Goal: Communication & Community: Ask a question

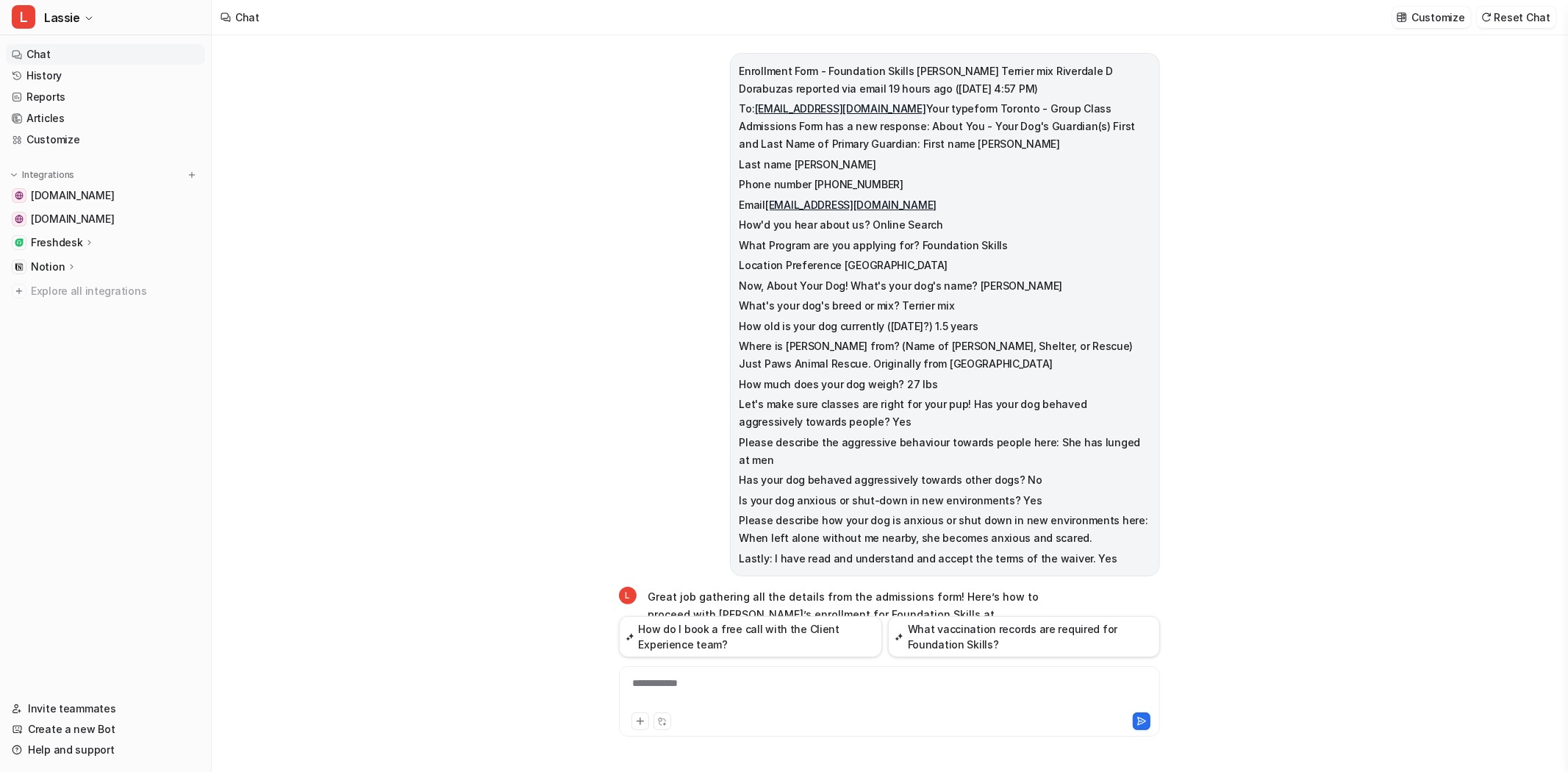
scroll to position [1140, 0]
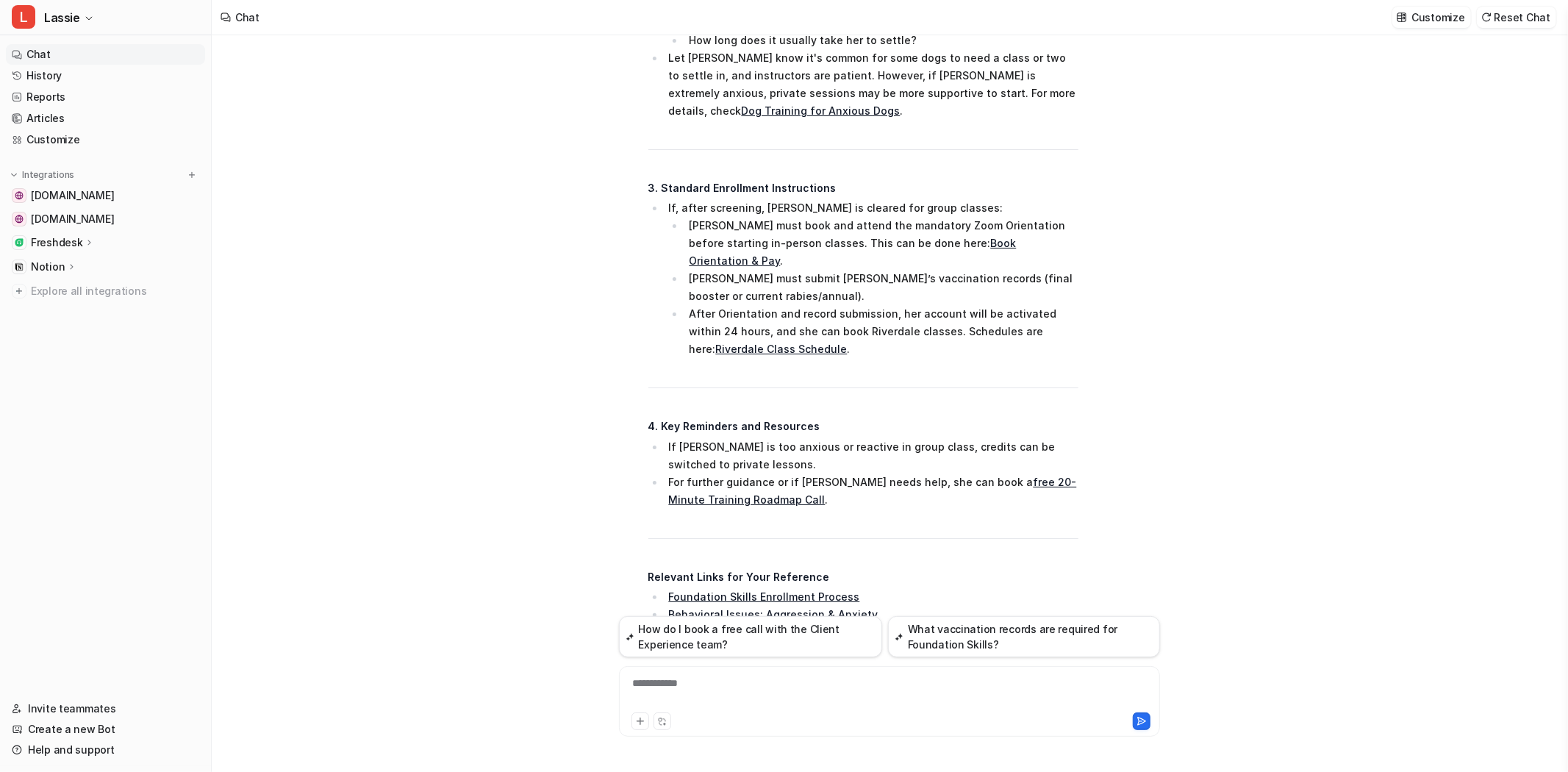
click at [63, 53] on link "Chat" at bounding box center [106, 54] width 199 height 20
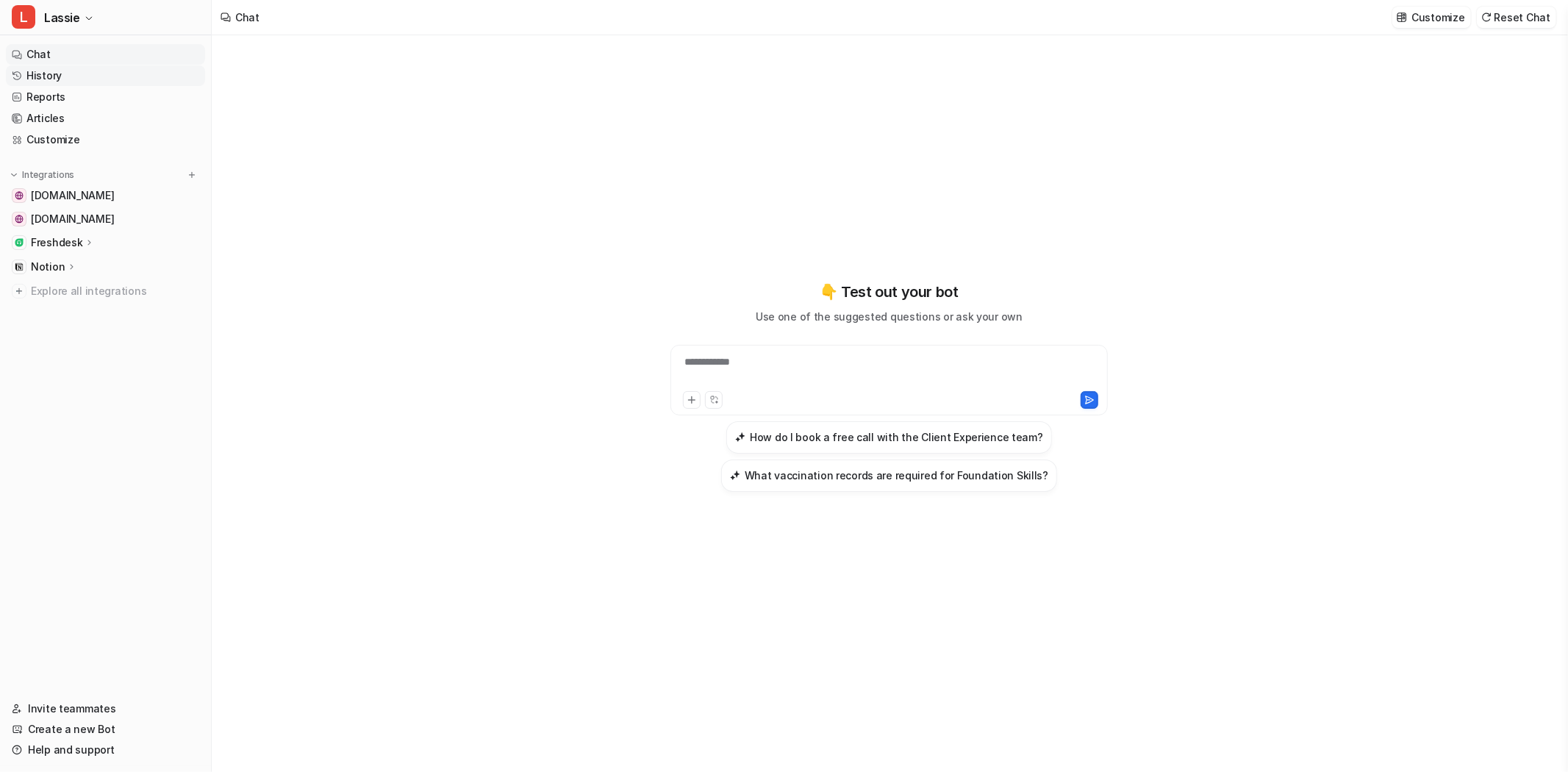
click at [46, 76] on link "History" at bounding box center [106, 75] width 199 height 20
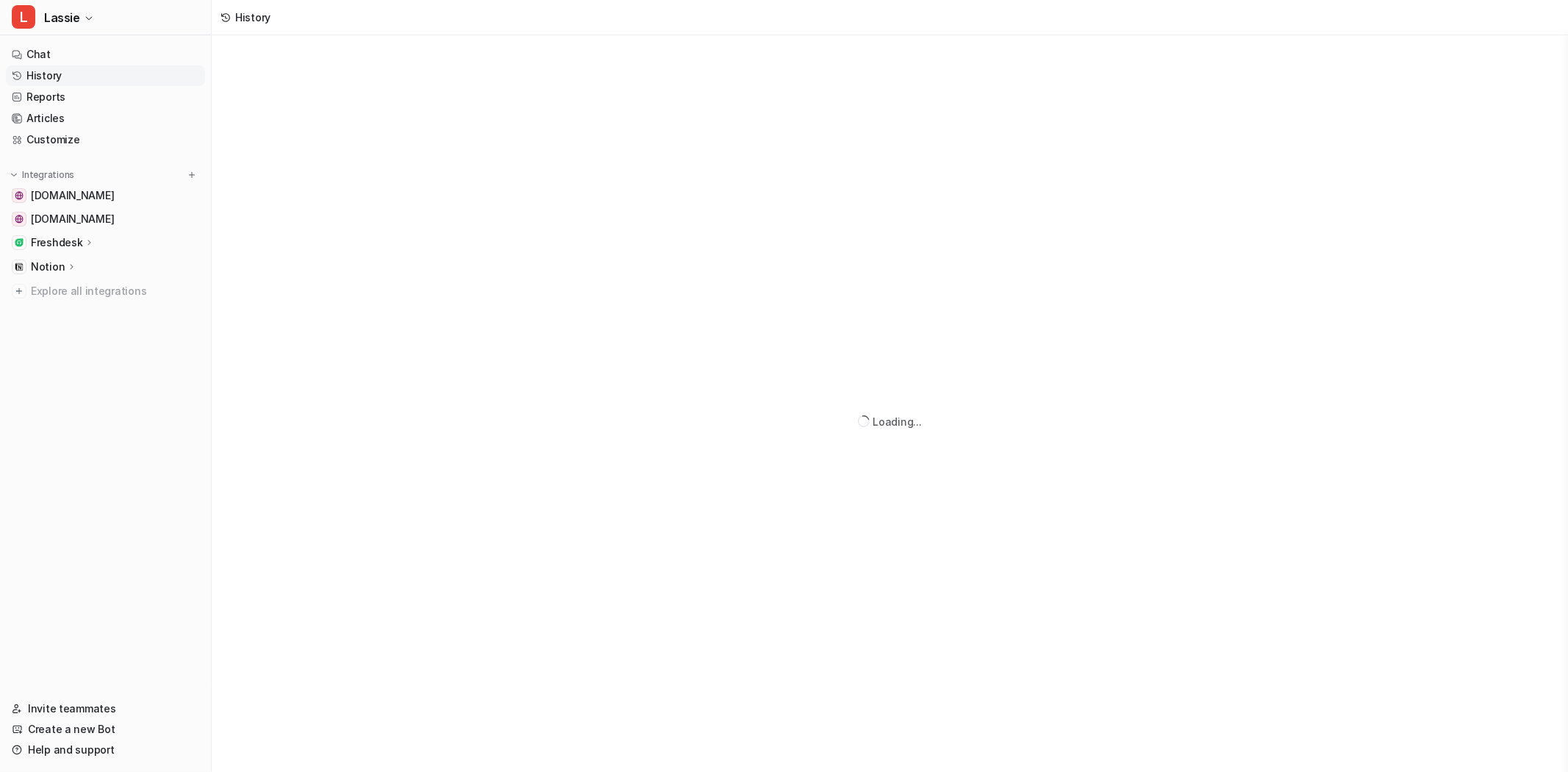
click at [70, 75] on link "History" at bounding box center [106, 75] width 199 height 20
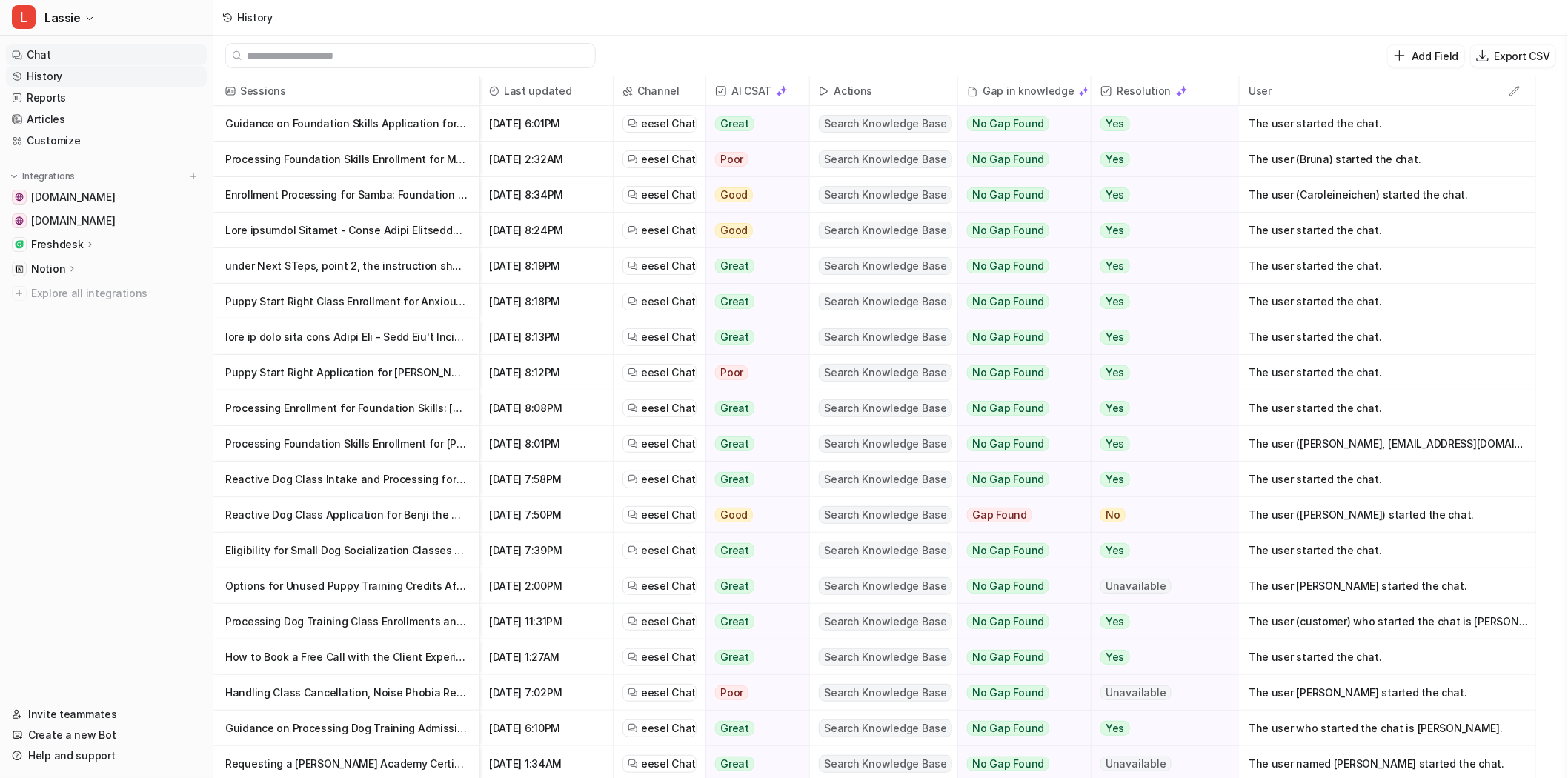
click at [36, 53] on link "Chat" at bounding box center [107, 54] width 201 height 21
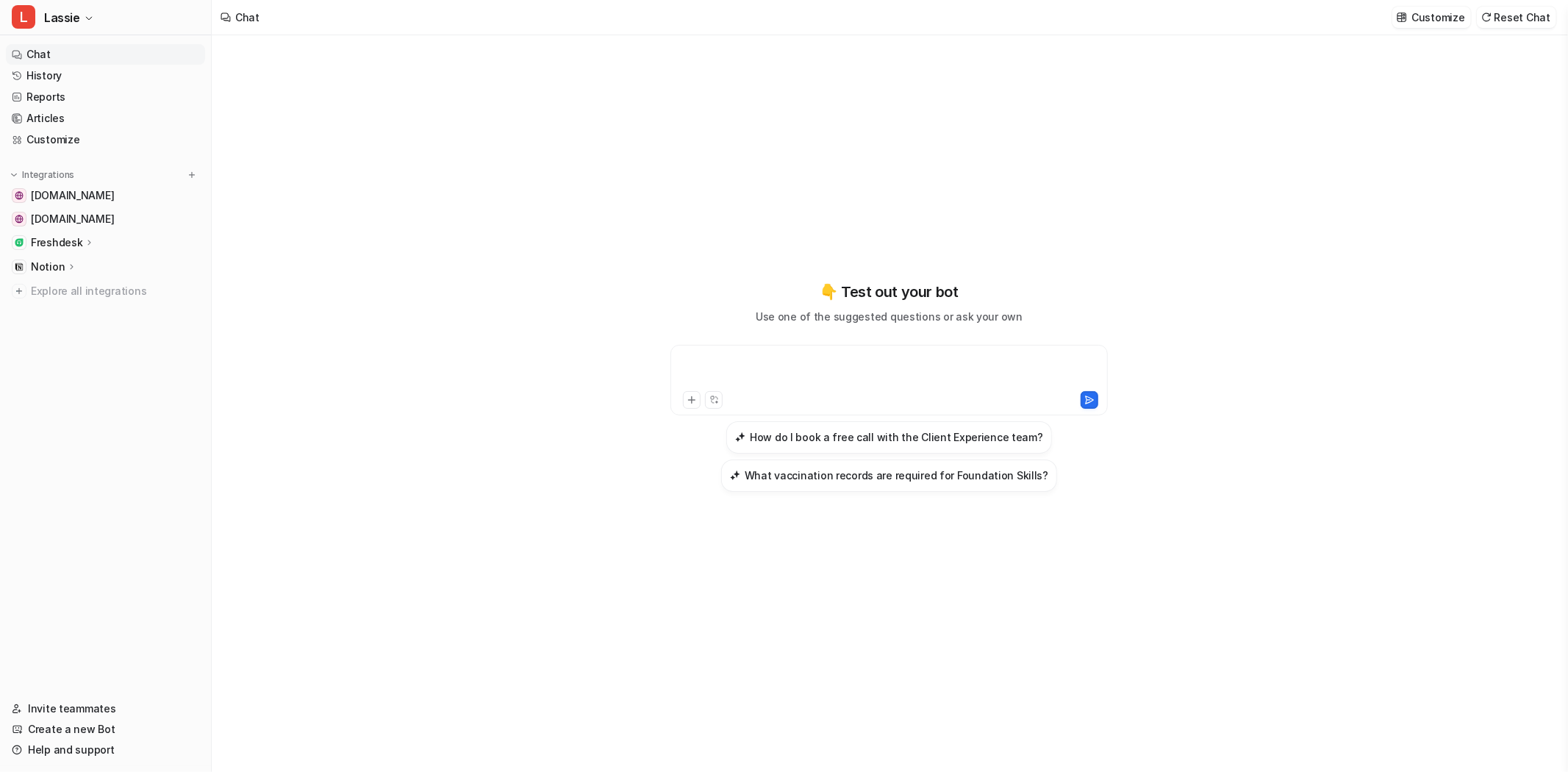
click at [788, 363] on div at bounding box center [889, 371] width 430 height 34
paste div
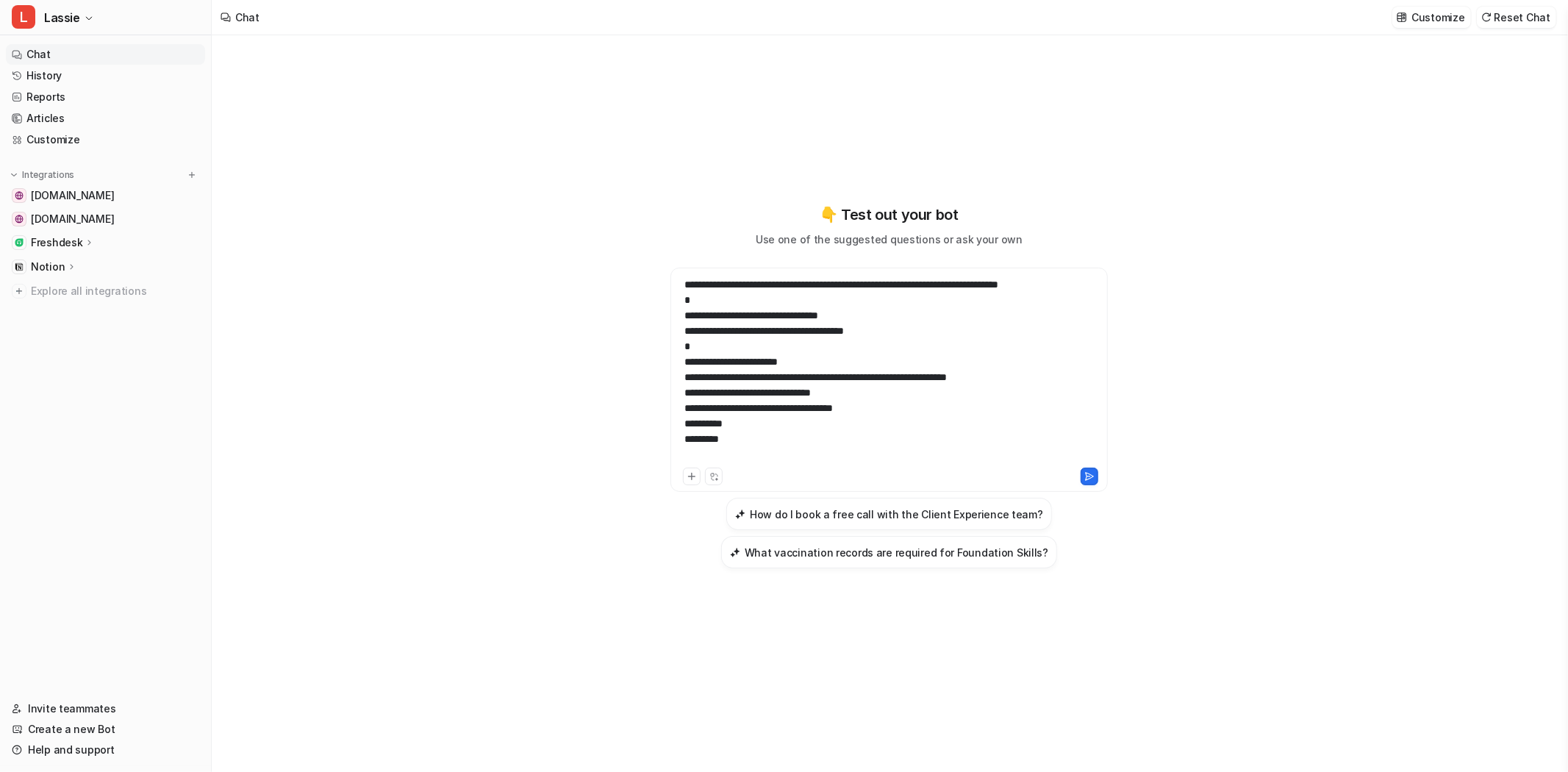
scroll to position [1013, 0]
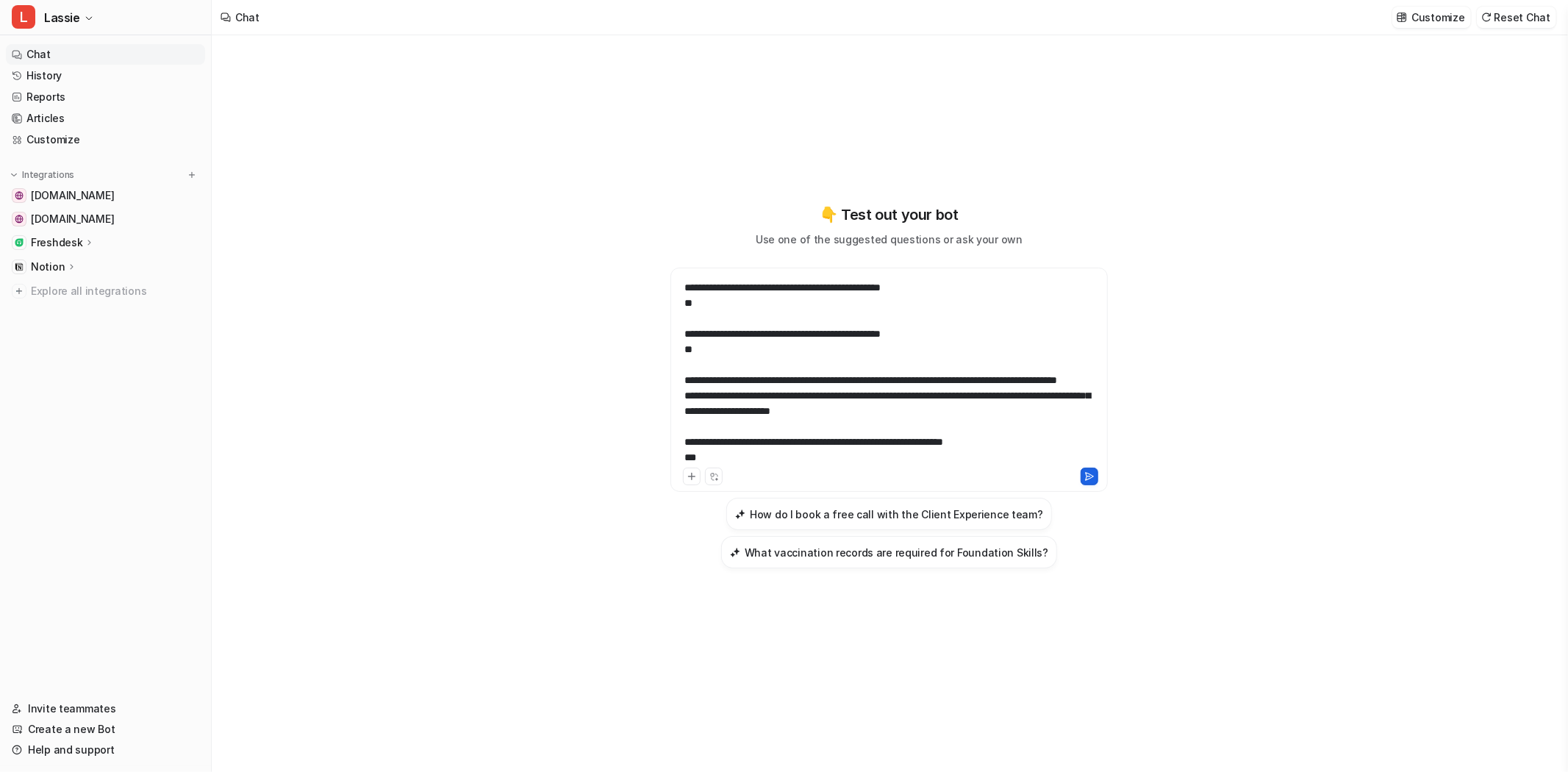
click at [1092, 478] on icon at bounding box center [1089, 476] width 8 height 7
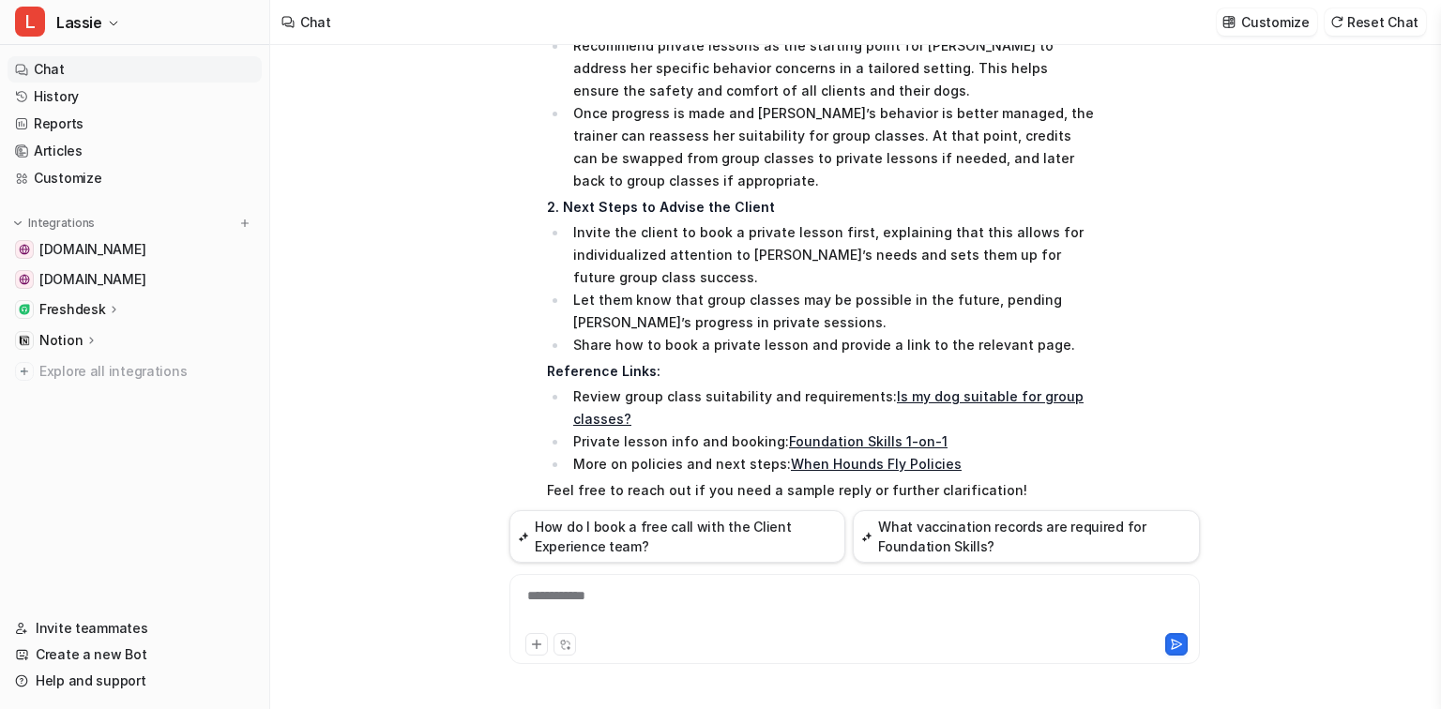
scroll to position [1050, 0]
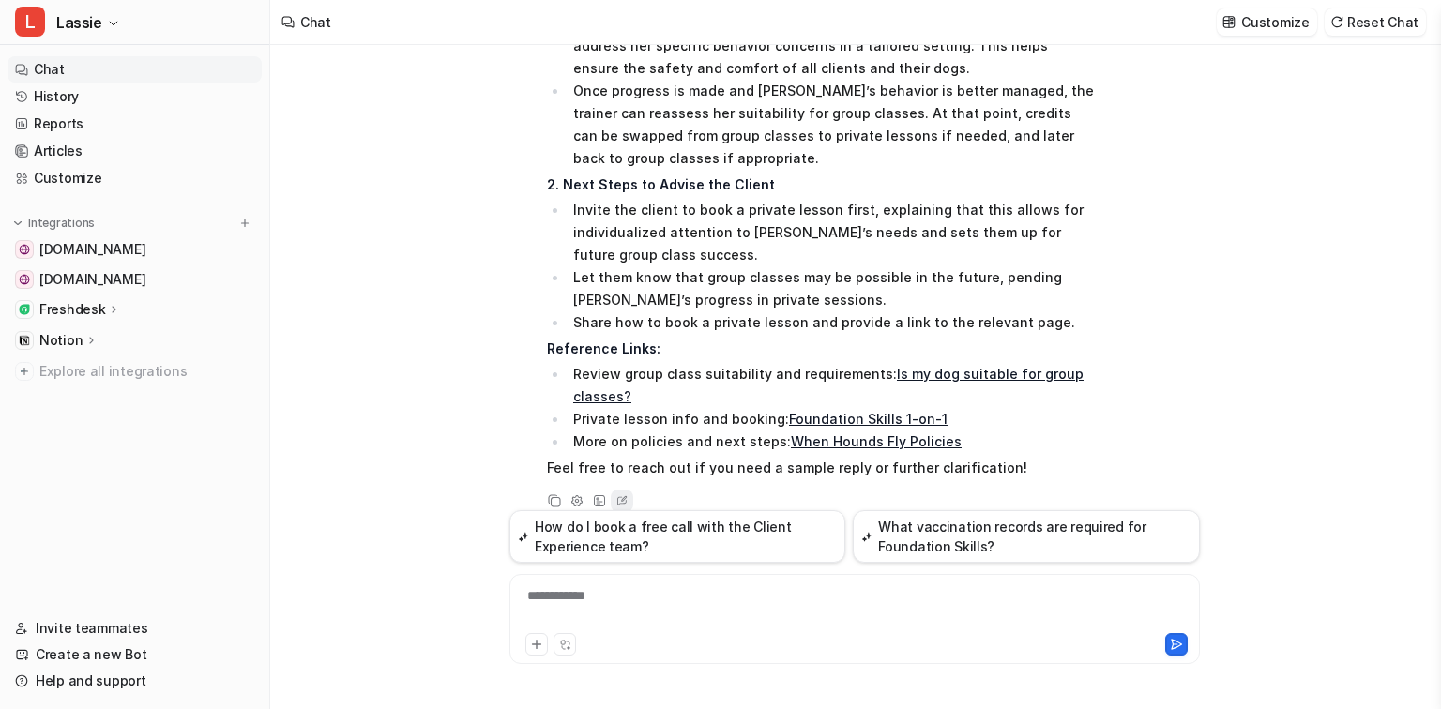
click at [622, 489] on icon at bounding box center [621, 501] width 19 height 24
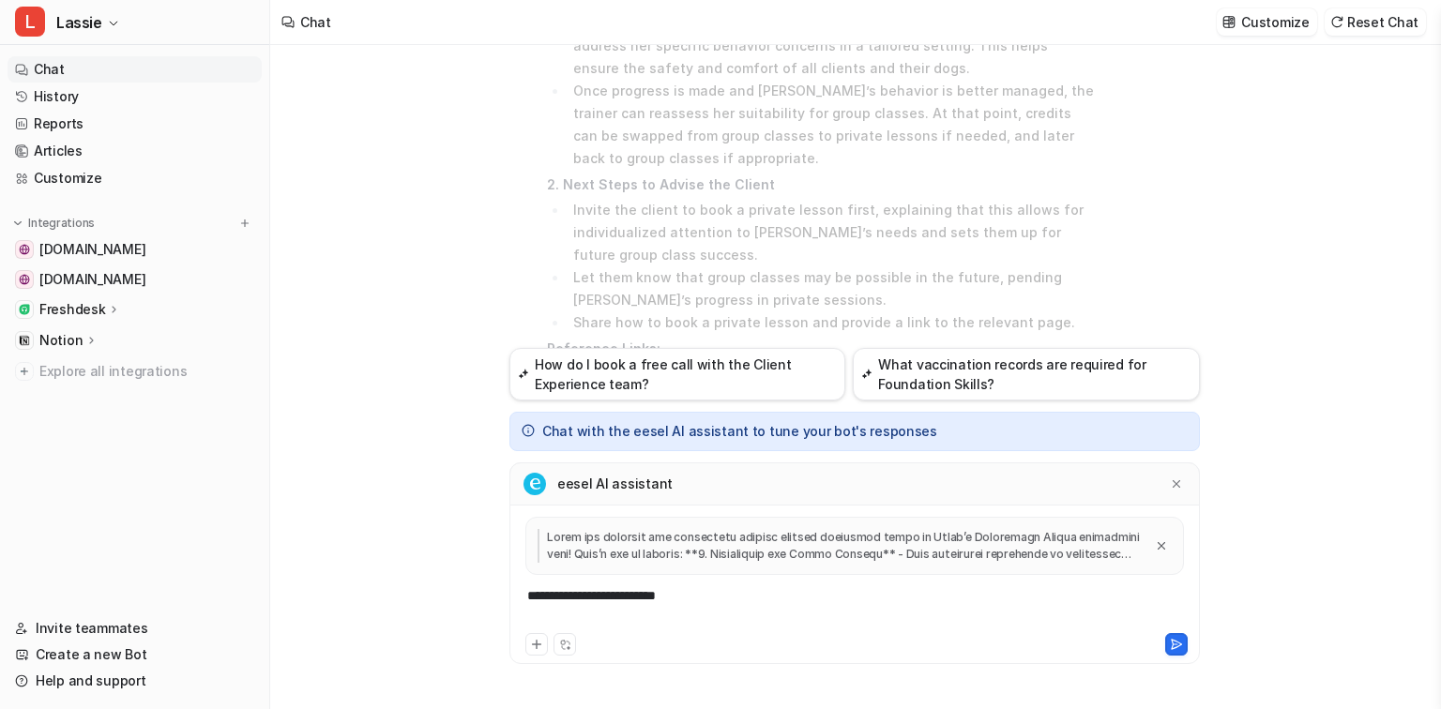
click at [697, 597] on div "**********" at bounding box center [854, 607] width 681 height 43
click at [695, 583] on div at bounding box center [854, 551] width 681 height 69
click at [1177, 480] on icon at bounding box center [1176, 483] width 13 height 13
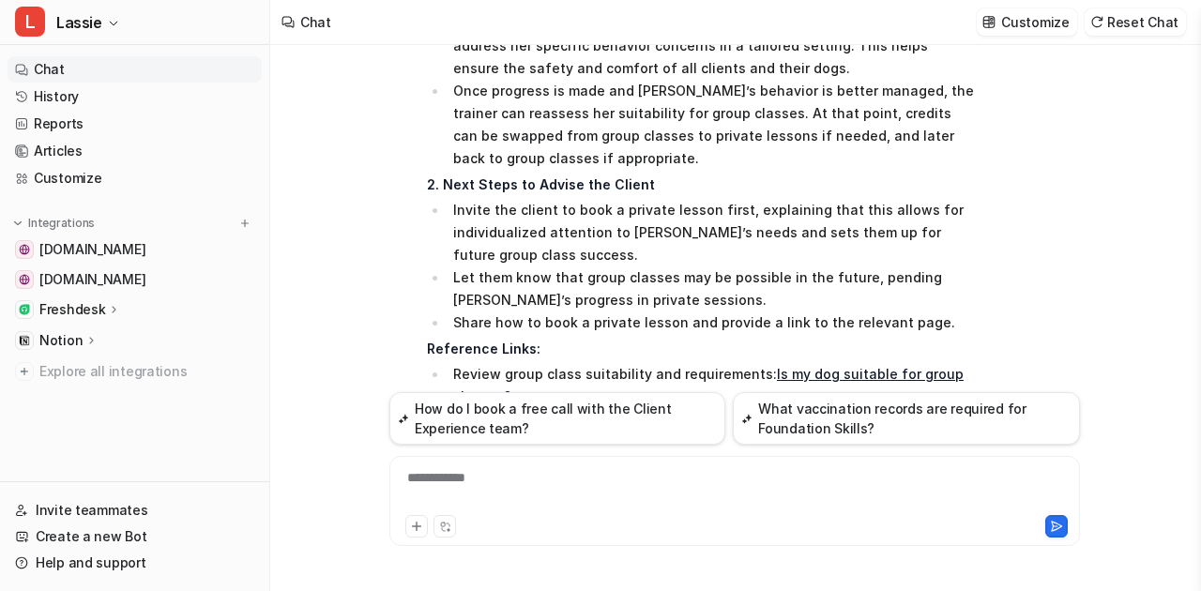
drag, startPoint x: 1373, startPoint y: 4, endPoint x: 399, endPoint y: 244, distance: 1003.7
click at [399, 244] on div "L Searched knowledge base search_queries : [ "Foundation Skills enrollment proc…" at bounding box center [682, 162] width 586 height 642
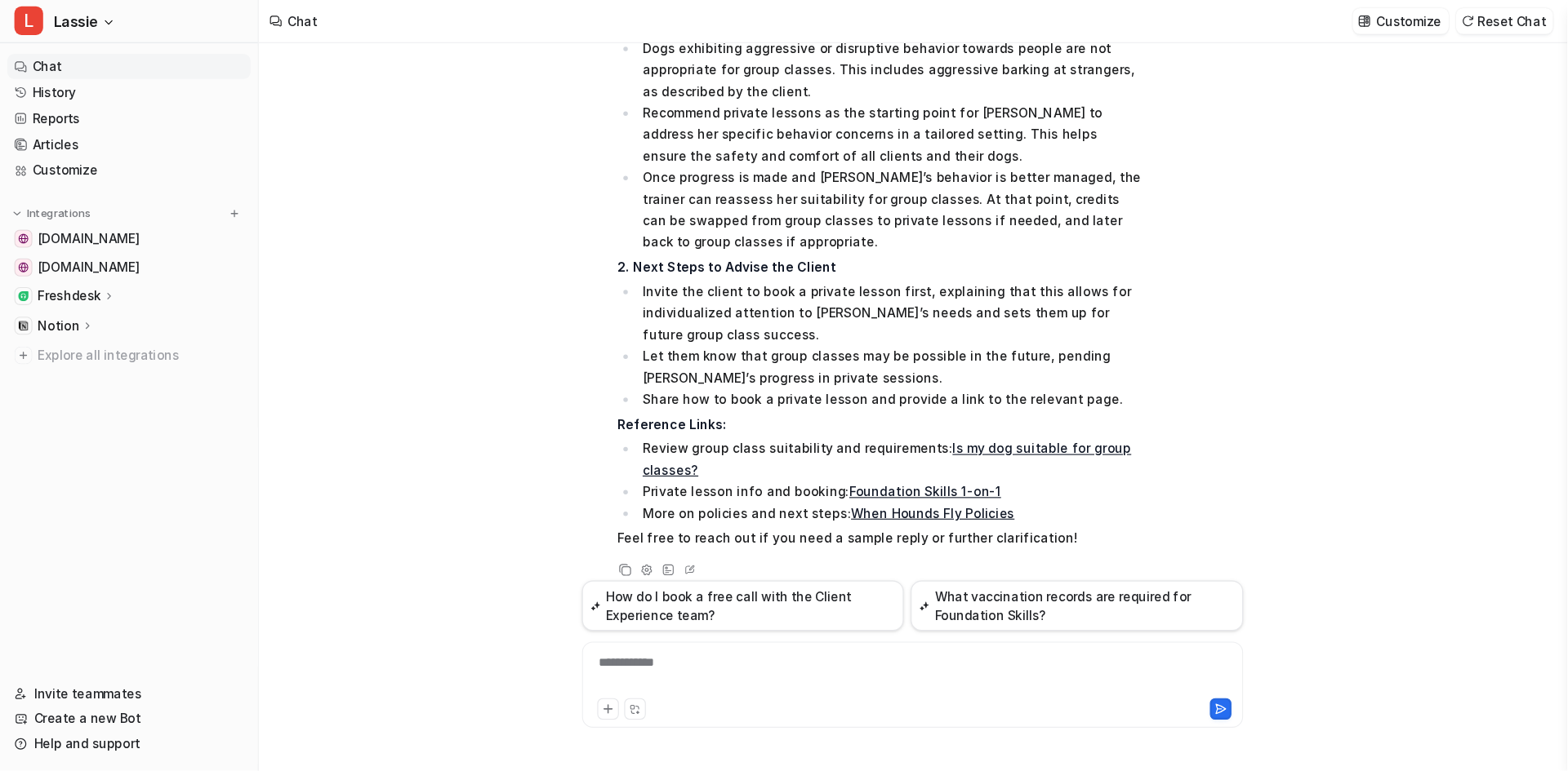
scroll to position [761, 0]
